Goal: Book appointment/travel/reservation

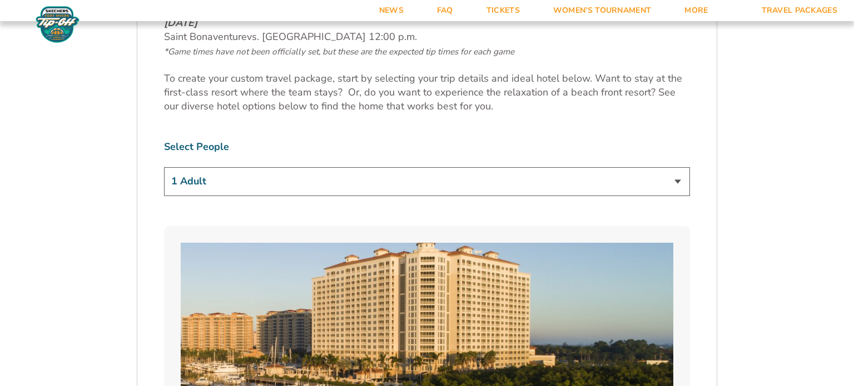
scroll to position [635, 0]
click at [492, 179] on select "1 Adult 2 Adults 3 Adults 4 Adults 2 Adults + 1 Child 2 Adults + 2 Children 2 A…" at bounding box center [427, 181] width 526 height 28
select select "2 Adults"
click at [164, 167] on select "1 Adult 2 Adults 3 Adults 4 Adults 2 Adults + 1 Child 2 Adults + 2 Children 2 A…" at bounding box center [427, 181] width 526 height 28
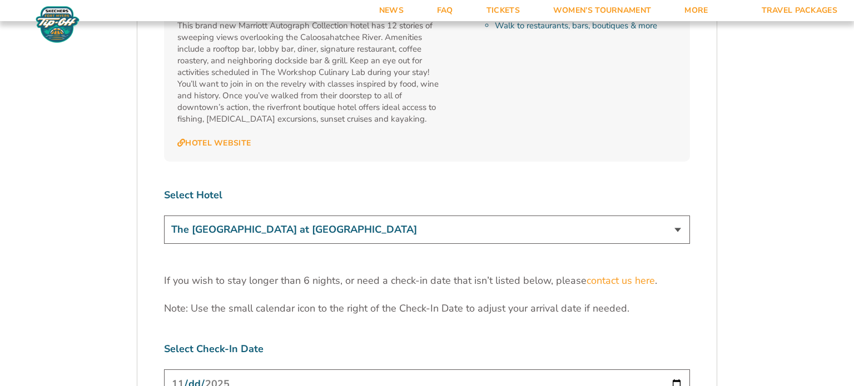
scroll to position [3287, 0]
click at [623, 215] on select "The [GEOGRAPHIC_DATA] at [GEOGRAPHIC_DATA] [GEOGRAPHIC_DATA] [GEOGRAPHIC_DATA],…" at bounding box center [427, 229] width 526 height 28
select select "18762"
click at [164, 215] on select "The [GEOGRAPHIC_DATA] at [GEOGRAPHIC_DATA] [GEOGRAPHIC_DATA] [GEOGRAPHIC_DATA],…" at bounding box center [427, 229] width 526 height 28
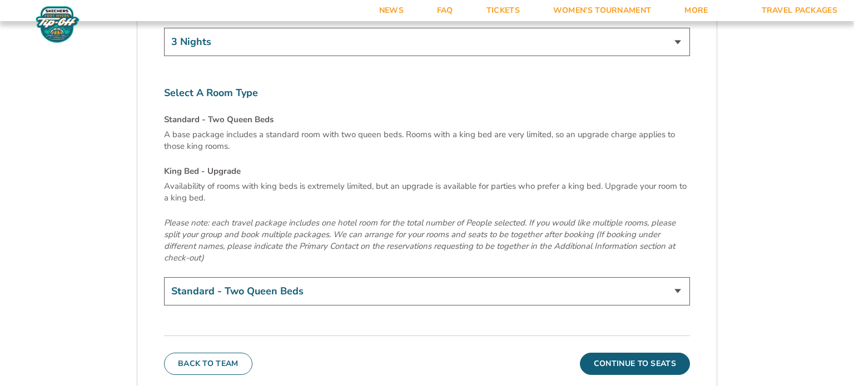
scroll to position [3718, 0]
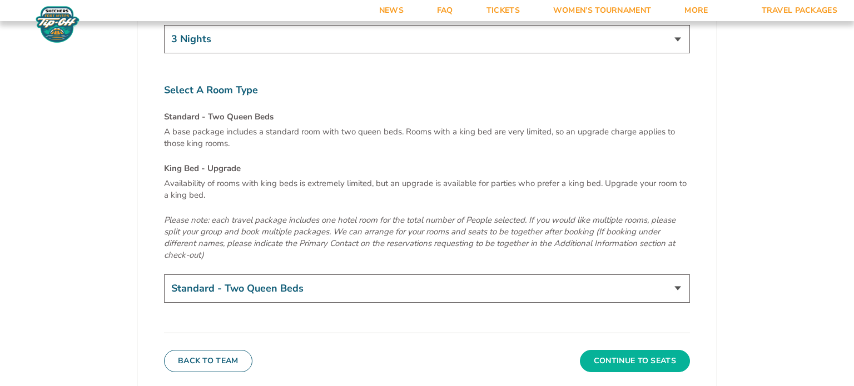
click at [634, 350] on button "Continue To Seats" at bounding box center [635, 361] width 110 height 22
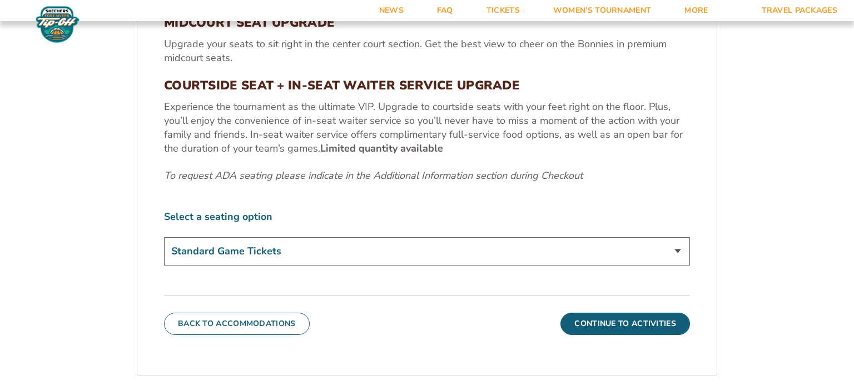
scroll to position [484, 0]
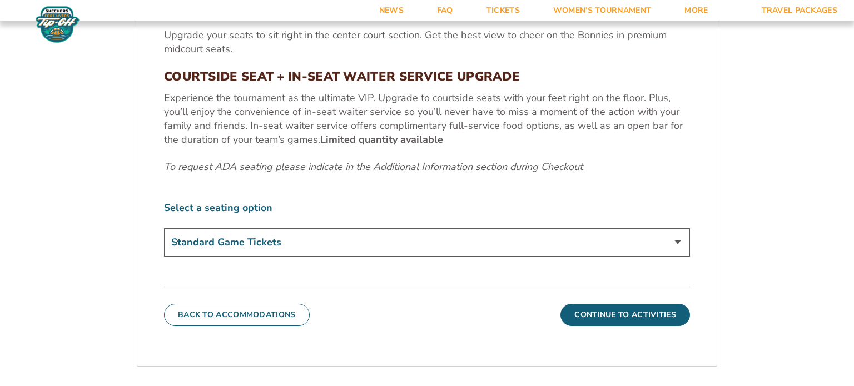
click at [551, 255] on select "Standard Game Tickets Midcourt Seat Upgrade (+$100 per person) Courtside Seat +…" at bounding box center [427, 243] width 526 height 28
click at [554, 233] on select "Standard Game Tickets Midcourt Seat Upgrade (+$100 per person) Courtside Seat +…" at bounding box center [427, 243] width 526 height 28
click at [553, 246] on select "Standard Game Tickets Midcourt Seat Upgrade (+$100 per person) Courtside Seat +…" at bounding box center [427, 243] width 526 height 28
click at [559, 202] on label "Select a seating option" at bounding box center [427, 208] width 526 height 14
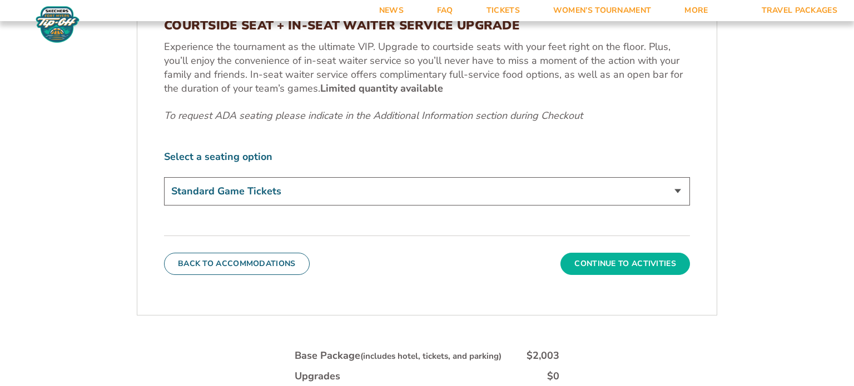
click at [632, 261] on button "Continue To Activities" at bounding box center [626, 264] width 130 height 22
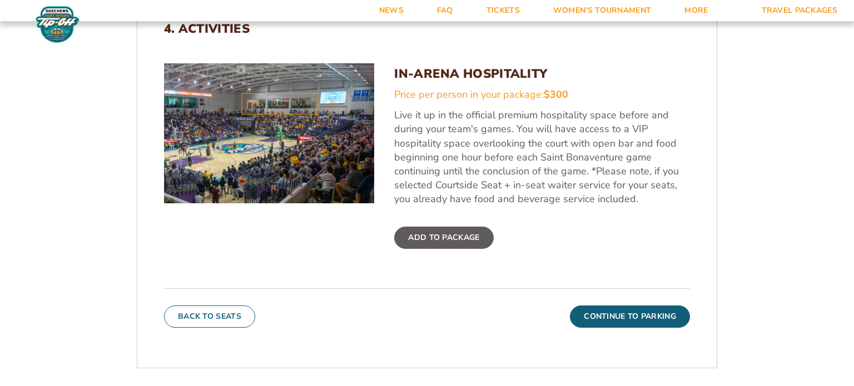
scroll to position [374, 0]
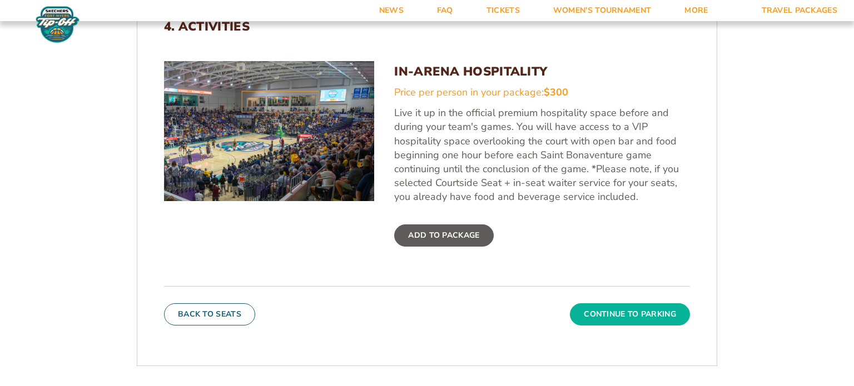
click at [629, 317] on button "Continue To Parking" at bounding box center [630, 315] width 120 height 22
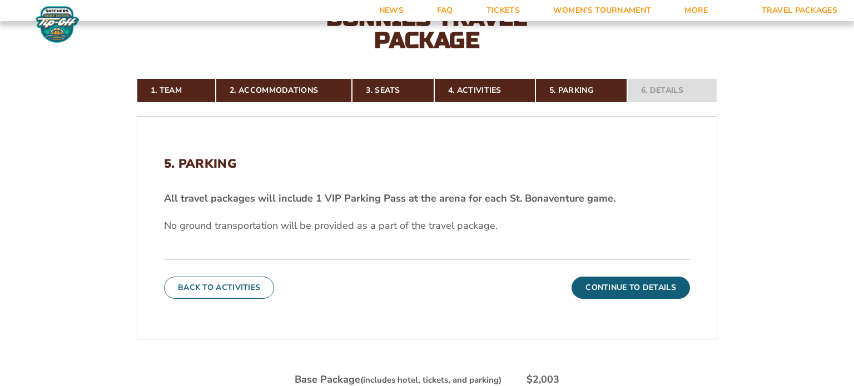
scroll to position [239, 0]
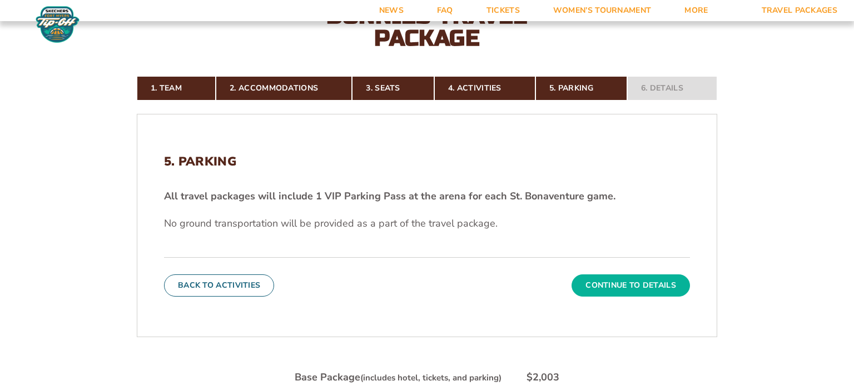
click at [601, 288] on button "Continue To Details" at bounding box center [631, 286] width 118 height 22
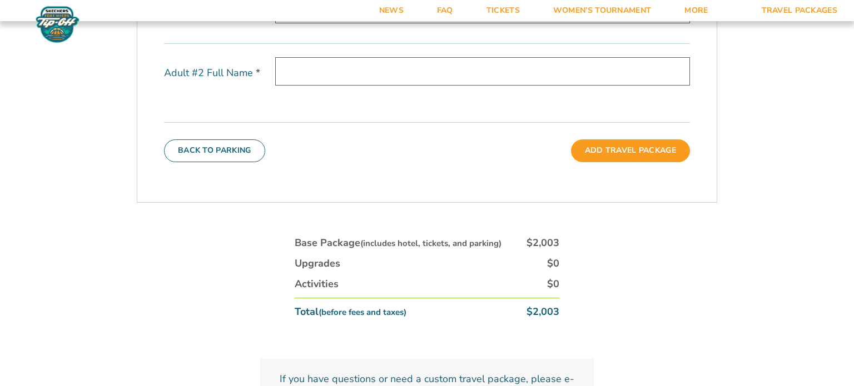
scroll to position [498, 0]
